Goal: Task Accomplishment & Management: Complete application form

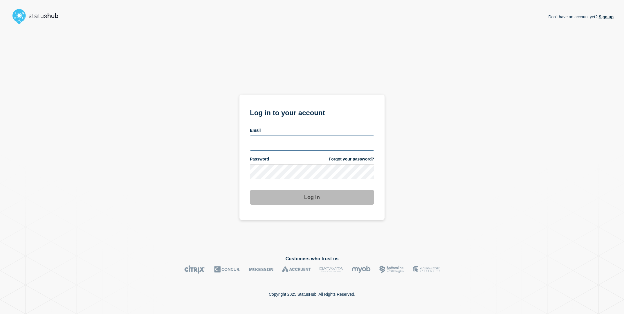
type input "sderksen@ksu.edu"
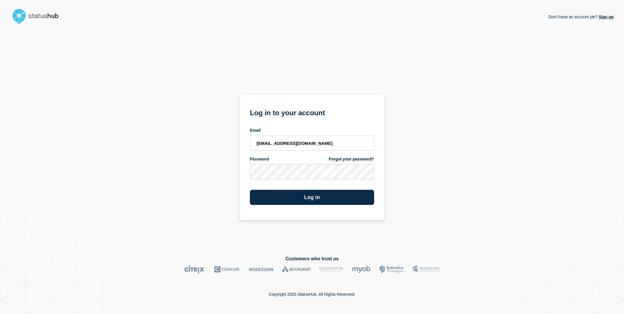
drag, startPoint x: 200, startPoint y: 163, endPoint x: 275, endPoint y: 188, distance: 78.9
click at [200, 163] on div "Don't have an account yet? Sign up Log in to your account Email sderksen@ksu.ed…" at bounding box center [311, 136] width 603 height 220
click at [284, 186] on div "Log in" at bounding box center [312, 195] width 124 height 20
click at [284, 195] on button "Log in" at bounding box center [312, 197] width 124 height 15
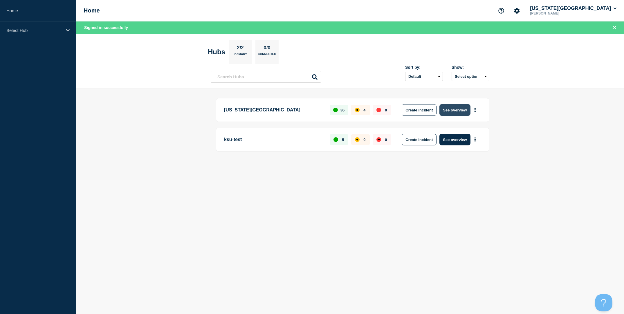
click at [458, 109] on button "See overview" at bounding box center [454, 110] width 31 height 12
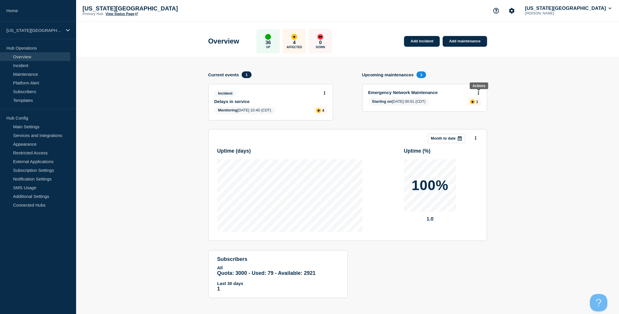
click at [479, 94] on button at bounding box center [478, 93] width 5 height 5
click at [467, 41] on link "Add maintenance" at bounding box center [464, 41] width 44 height 11
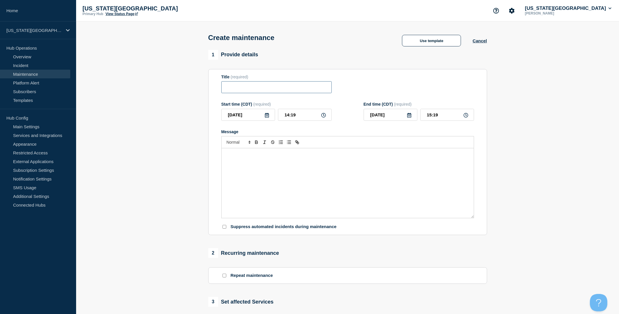
click at [251, 89] on input "Title" at bounding box center [276, 87] width 110 height 12
paste input "Network Maintenance"
type input "Network Maintenance"
click at [267, 172] on div "Message" at bounding box center [347, 183] width 252 height 70
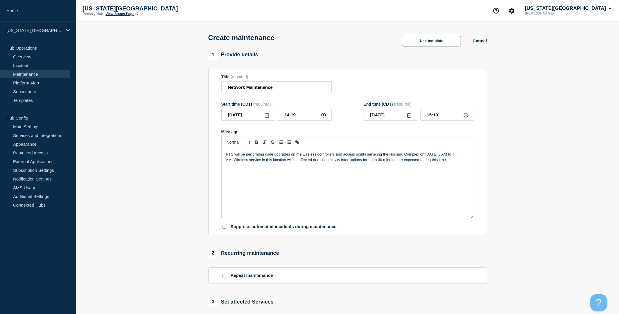
click at [453, 159] on p "NTS will be performing code upgrades on the wireless controllers and access poi…" at bounding box center [347, 157] width 243 height 11
click at [265, 118] on icon at bounding box center [266, 115] width 5 height 5
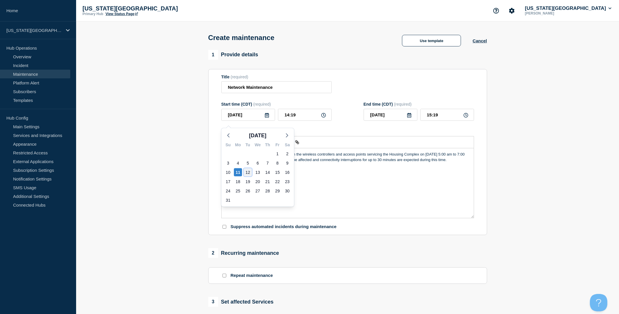
click at [246, 173] on div "12" at bounding box center [248, 172] width 8 height 8
type input "[DATE]"
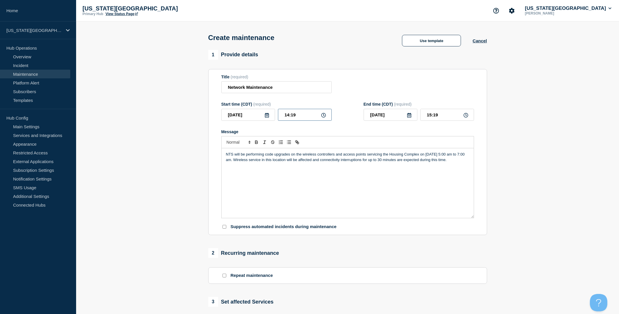
click at [300, 119] on input "14:19" at bounding box center [305, 115] width 54 height 12
type input "05:00"
click at [439, 117] on input "06:00" at bounding box center [447, 115] width 54 height 12
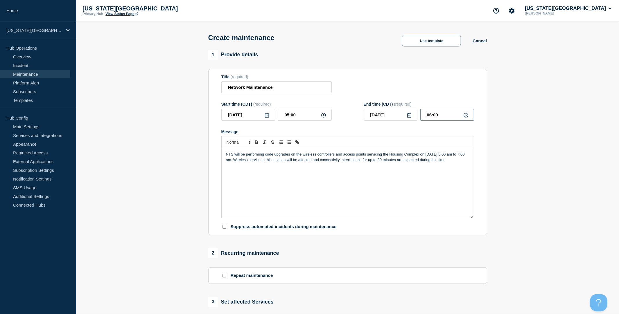
click at [439, 117] on input "06:00" at bounding box center [447, 115] width 54 height 12
type input "07:00"
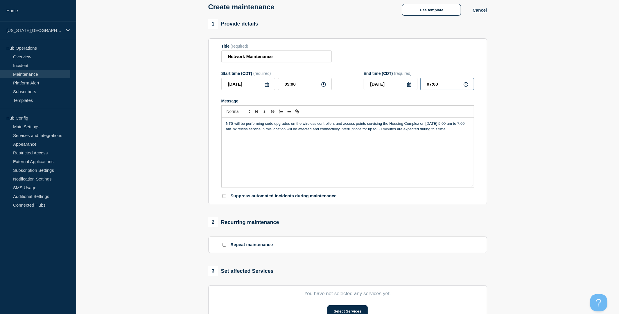
scroll to position [108, 0]
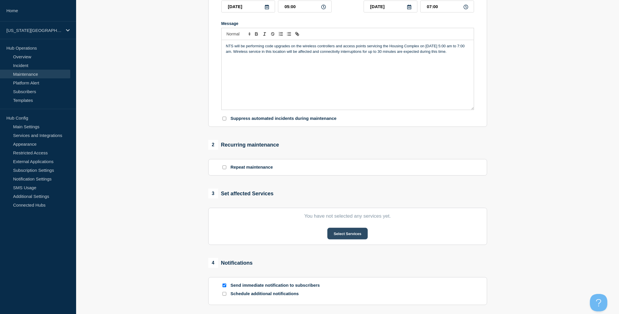
click at [343, 239] on button "Select Services" at bounding box center [347, 234] width 40 height 12
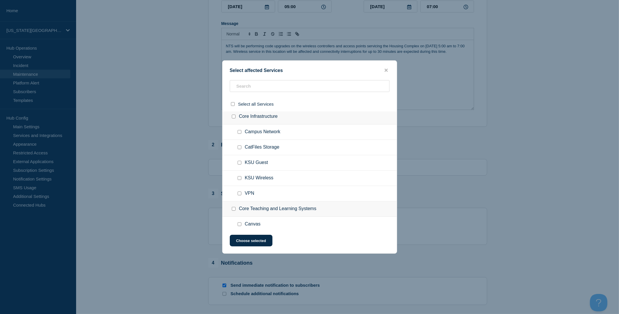
scroll to position [541, 0]
click at [239, 180] on input "KSU Wireless checkbox" at bounding box center [239, 178] width 4 height 4
checkbox input "true"
click at [257, 243] on button "Choose selected" at bounding box center [251, 241] width 43 height 12
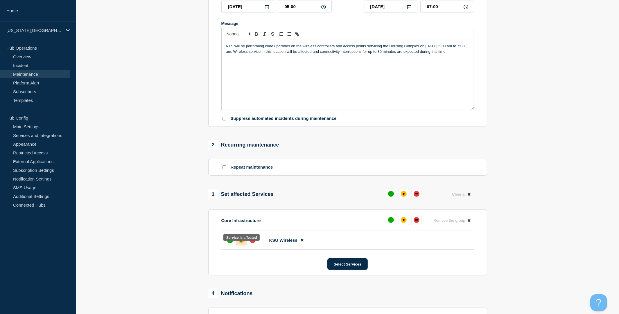
click at [245, 246] on div at bounding box center [241, 240] width 10 height 10
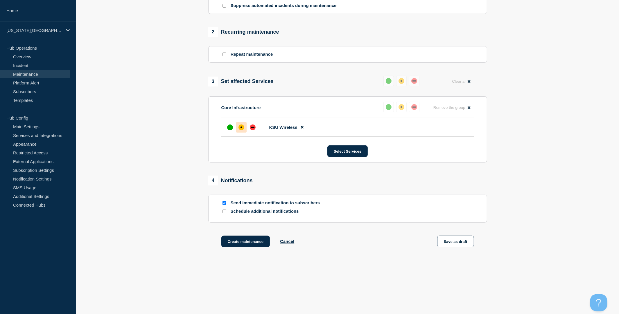
scroll to position [230, 0]
click at [224, 203] on input "Send immediate notification to subscribers" at bounding box center [224, 203] width 4 height 4
checkbox input "false"
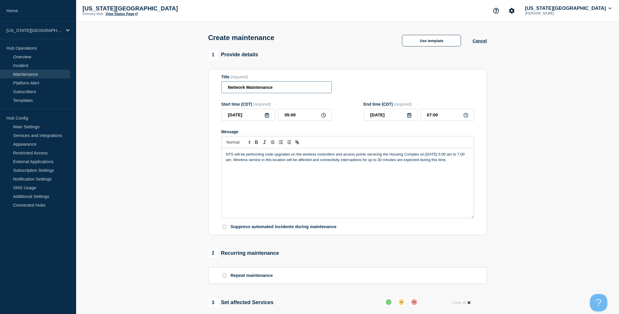
click at [264, 91] on input "Network Maintenance" at bounding box center [276, 87] width 110 height 12
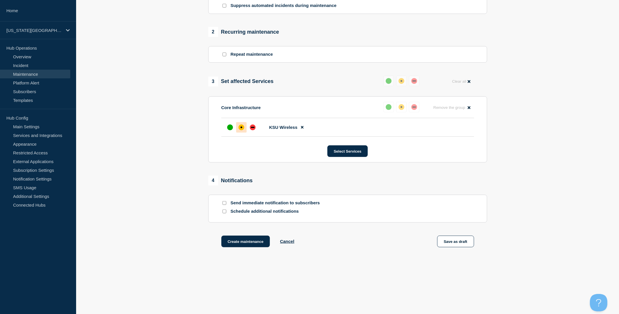
scroll to position [230, 0]
click at [247, 243] on button "Create maintenance" at bounding box center [245, 242] width 49 height 12
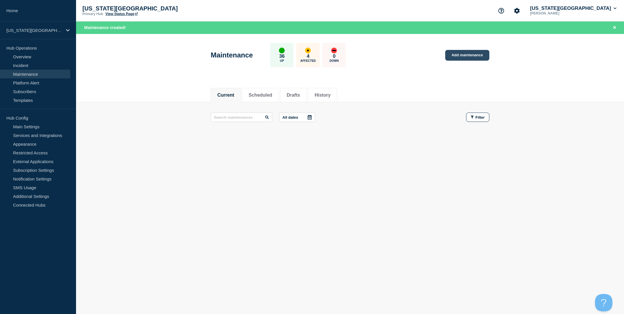
click at [468, 56] on link "Add maintenance" at bounding box center [467, 55] width 44 height 11
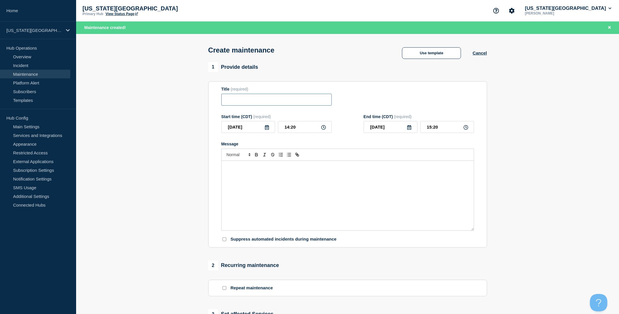
click at [273, 103] on input "Title" at bounding box center [276, 100] width 110 height 12
paste input "Network Maintenance"
type input "Network Maintenance"
click at [269, 185] on div "Message" at bounding box center [347, 196] width 252 height 70
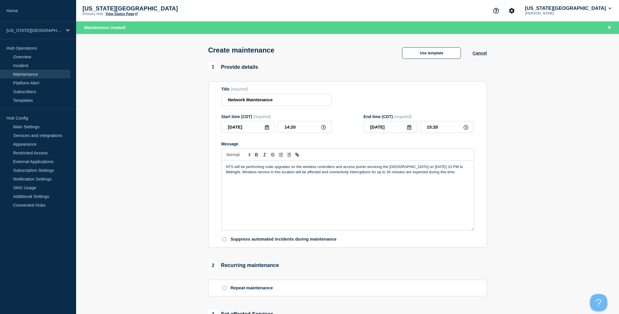
click at [462, 172] on p "NTS will be performing code upgrades on the wireless controllers and access poi…" at bounding box center [347, 169] width 243 height 11
click at [267, 130] on icon at bounding box center [266, 127] width 5 height 5
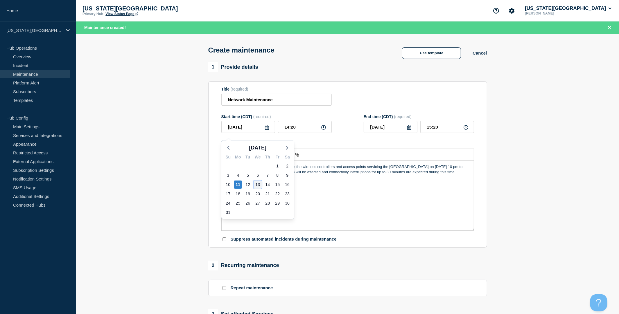
click at [257, 184] on div "13" at bounding box center [257, 185] width 8 height 8
type input "[DATE]"
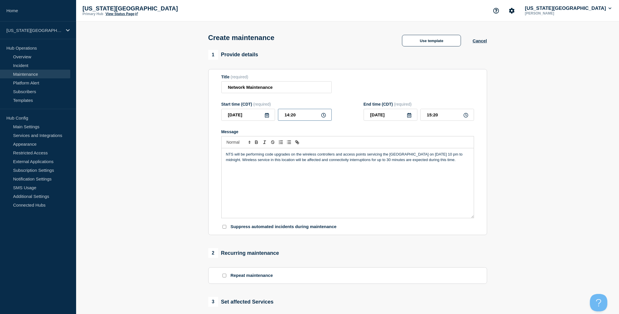
click at [297, 121] on input "14:20" at bounding box center [305, 115] width 54 height 12
type input "22:00"
click at [446, 119] on input "23:00" at bounding box center [447, 115] width 54 height 12
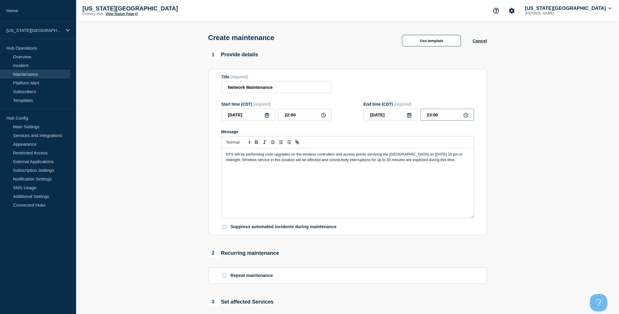
click at [446, 119] on input "23:00" at bounding box center [447, 115] width 54 height 12
type input "00:00"
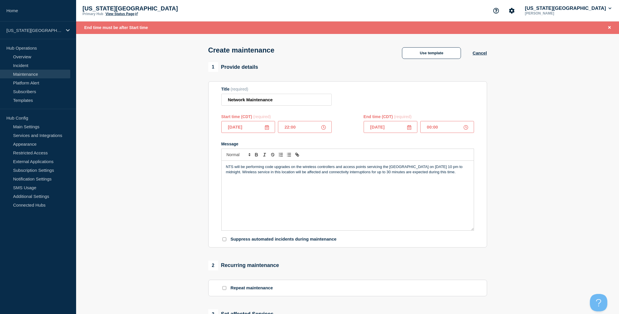
click at [409, 129] on icon at bounding box center [409, 127] width 4 height 5
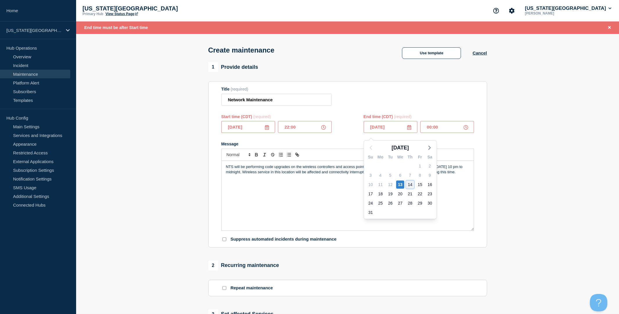
click at [410, 183] on div "14" at bounding box center [410, 185] width 8 height 8
type input "[DATE]"
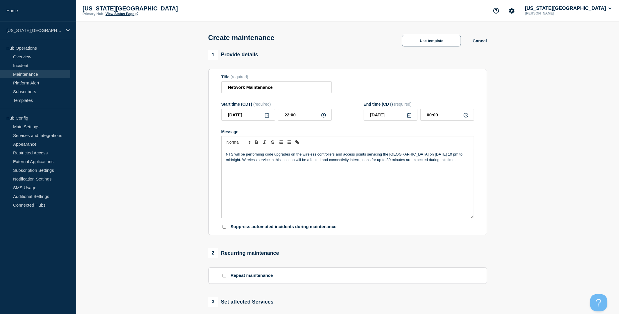
click at [510, 147] on section "1 Provide details Title (required) Network Maintenance Start time (CDT) (requir…" at bounding box center [347, 251] width 543 height 403
click at [461, 158] on p "NTS will be performing code upgrades on the wireless controllers and access poi…" at bounding box center [347, 157] width 243 height 11
click at [536, 185] on section "1 Provide details Title (required) Network Maintenance Start time (CDT) (requir…" at bounding box center [347, 251] width 543 height 403
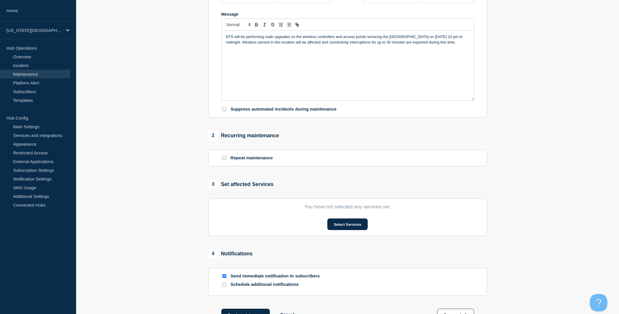
scroll to position [129, 0]
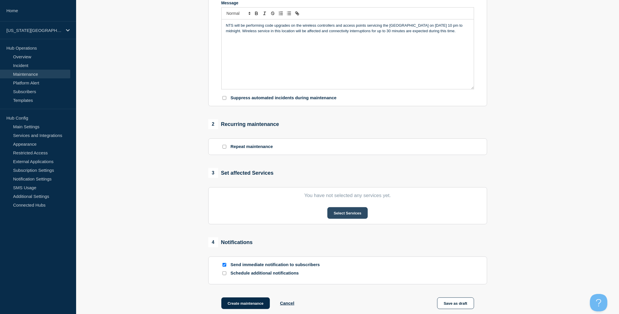
click at [345, 219] on button "Select Services" at bounding box center [347, 213] width 40 height 12
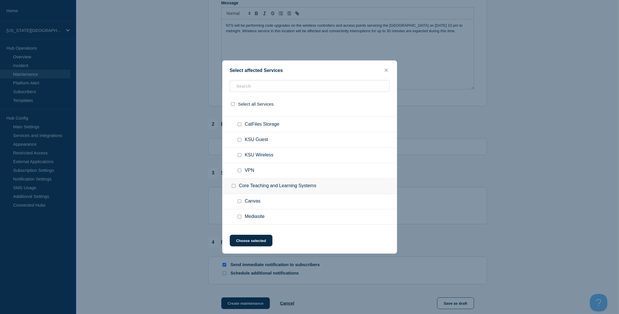
scroll to position [573, 0]
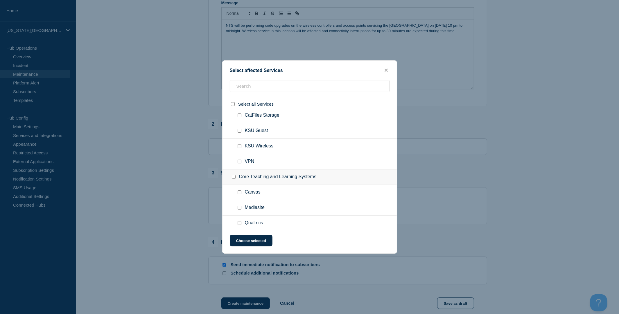
click at [240, 149] on div at bounding box center [240, 146] width 8 height 6
click at [240, 148] on input "KSU Wireless checkbox" at bounding box center [239, 146] width 4 height 4
checkbox input "true"
click at [257, 240] on button "Choose selected" at bounding box center [251, 241] width 43 height 12
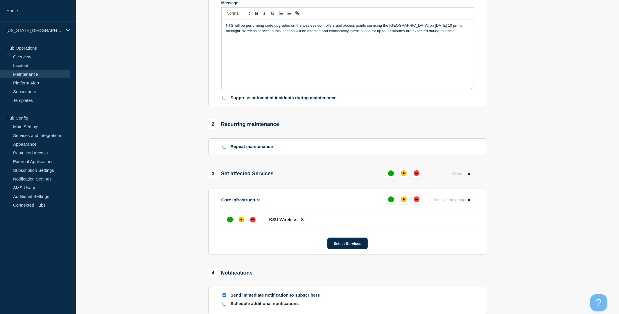
click at [223, 298] on div at bounding box center [224, 296] width 6 height 6
click at [223, 297] on input "Send immediate notification to subscribers" at bounding box center [224, 295] width 4 height 4
checkbox input "false"
click at [242, 221] on div "affected" at bounding box center [241, 220] width 2 height 2
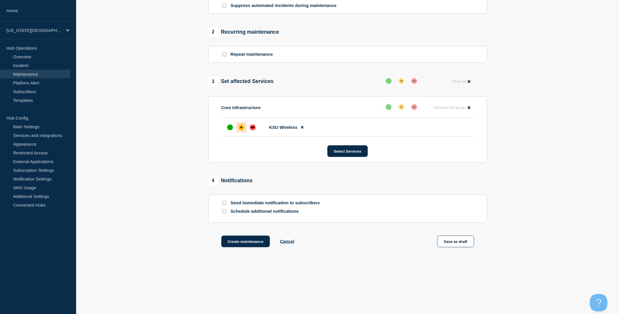
scroll to position [230, 0]
click at [246, 244] on button "Create maintenance" at bounding box center [245, 242] width 49 height 12
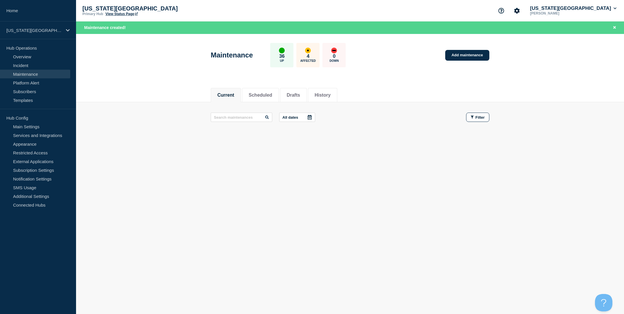
click at [129, 14] on link "View Status Page" at bounding box center [121, 14] width 32 height 4
